Goal: Entertainment & Leisure: Consume media (video, audio)

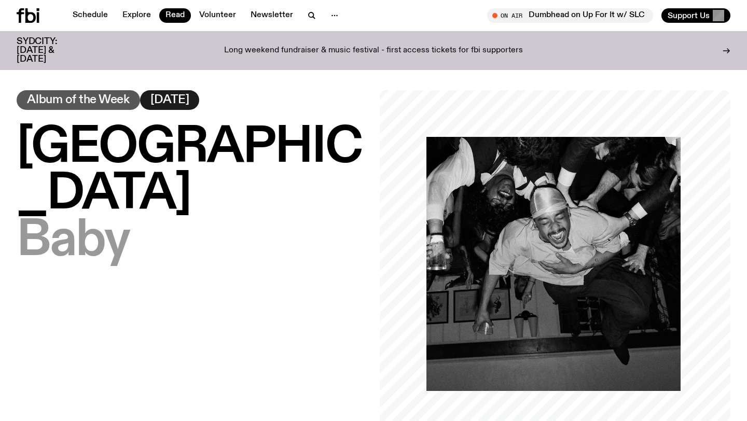
scroll to position [511, 0]
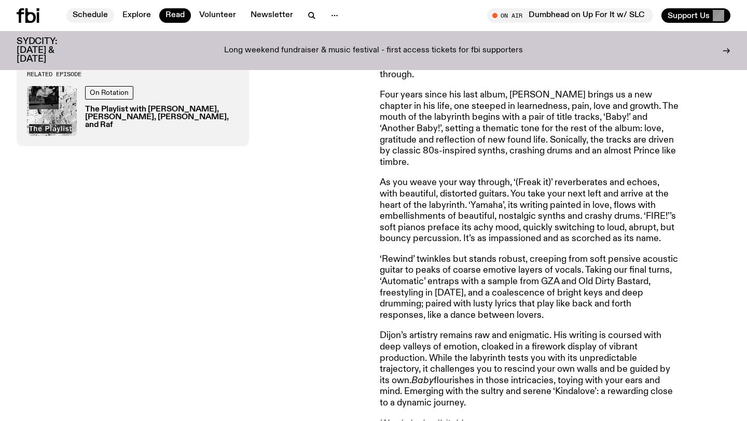
click at [87, 18] on link "Schedule" at bounding box center [90, 15] width 48 height 15
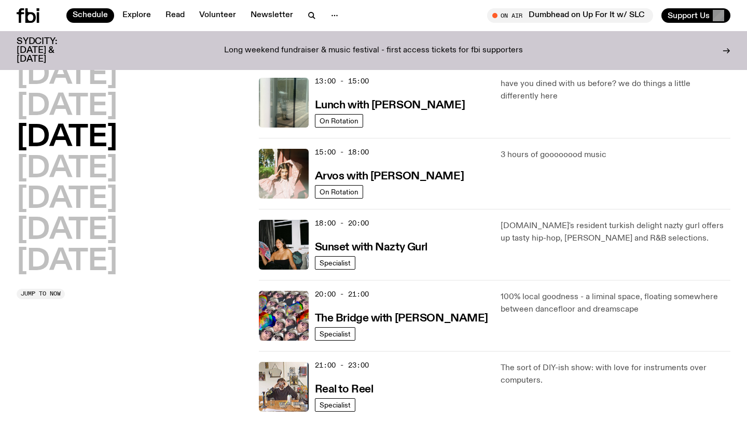
scroll to position [308, 0]
click at [407, 248] on h3 "Sunset with Nazty Gurl" at bounding box center [371, 247] width 113 height 11
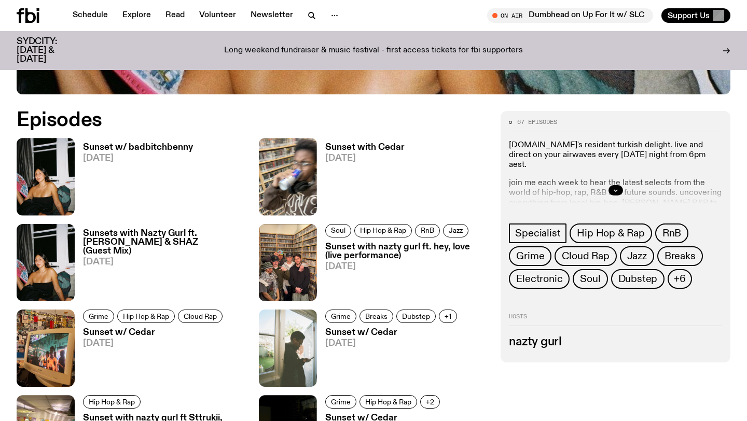
scroll to position [446, 0]
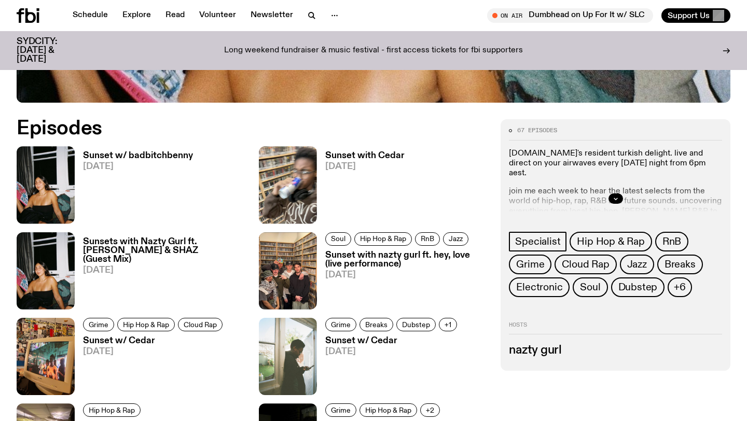
click at [160, 153] on h3 "Sunset w/ badbitchbenny" at bounding box center [138, 156] width 110 height 9
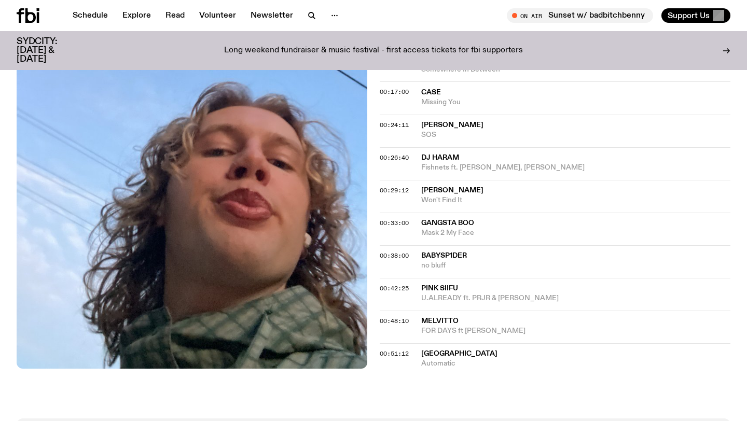
scroll to position [587, 0]
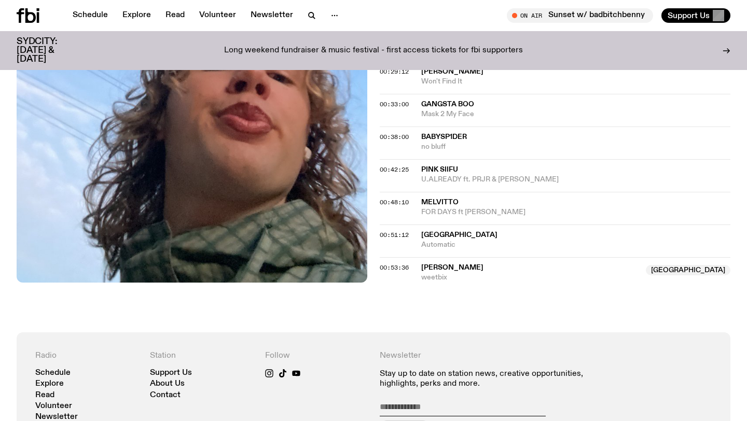
scroll to position [666, 0]
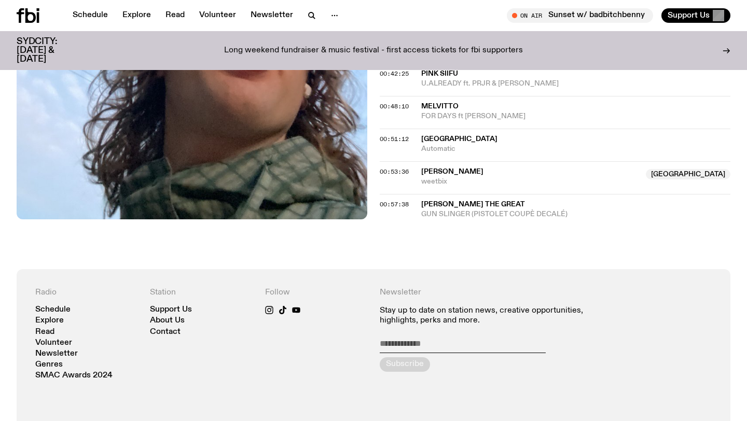
scroll to position [755, 0]
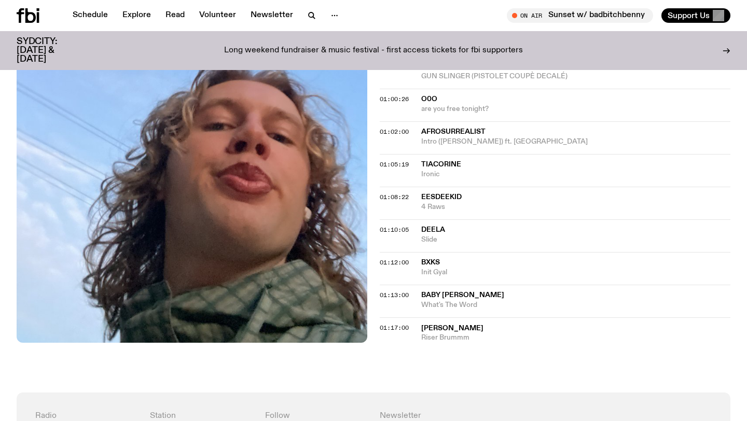
scroll to position [901, 0]
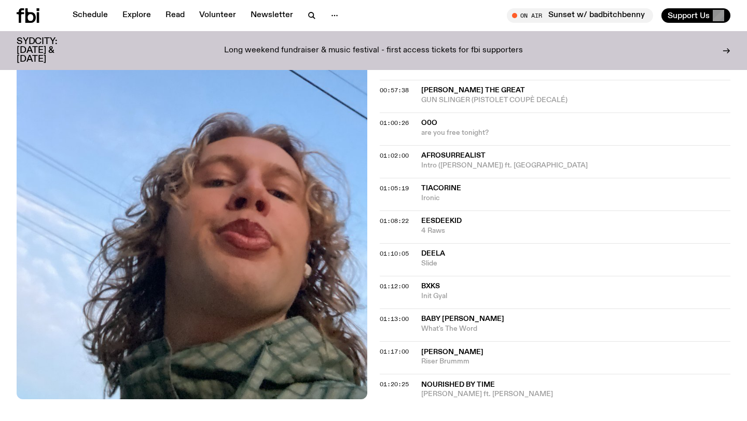
scroll to position [916, 0]
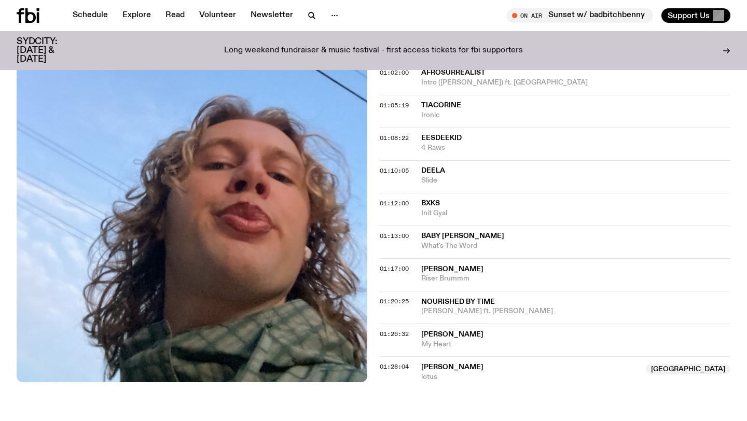
scroll to position [956, 0]
